Goal: Check status: Check status

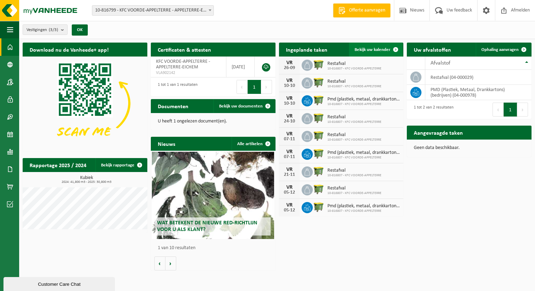
click at [362, 50] on span "Bekijk uw kalender" at bounding box center [373, 49] width 36 height 5
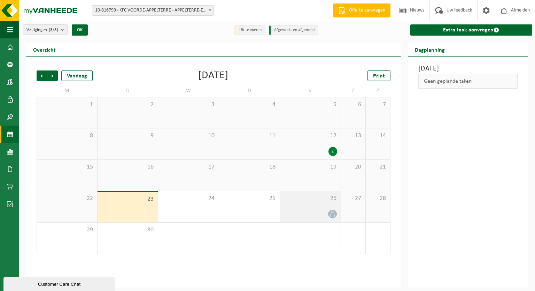
click at [332, 214] on icon at bounding box center [333, 214] width 6 height 6
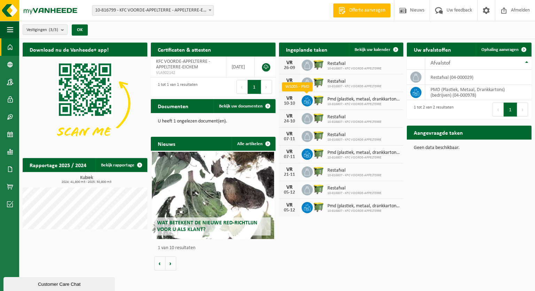
click at [307, 101] on icon at bounding box center [307, 100] width 7 height 7
click at [364, 48] on span "Bekijk uw kalender" at bounding box center [373, 49] width 36 height 5
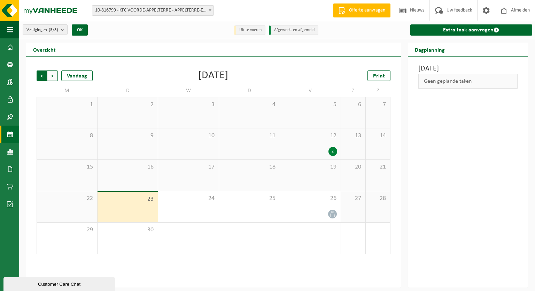
click at [52, 75] on span "Volgende" at bounding box center [52, 75] width 10 height 10
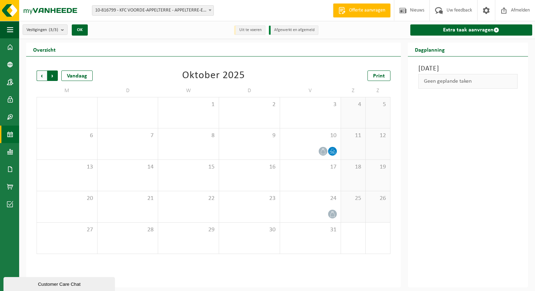
click at [43, 75] on span "Vorige" at bounding box center [42, 75] width 10 height 10
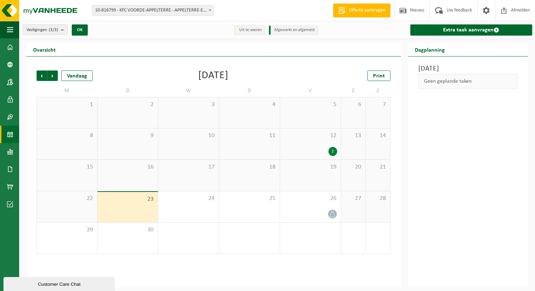
click at [330, 136] on span "12" at bounding box center [311, 136] width 54 height 8
